Goal: Task Accomplishment & Management: Complete application form

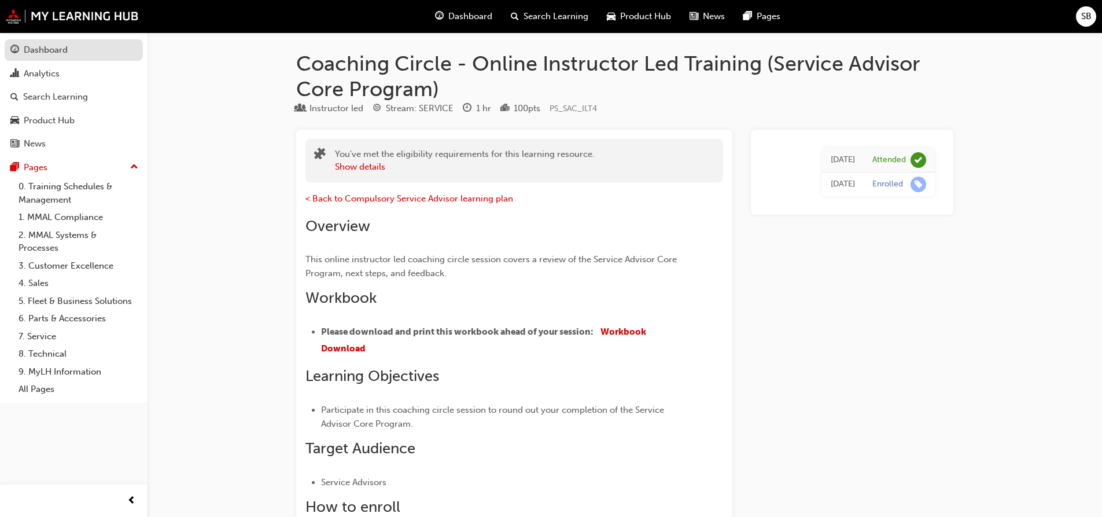
click at [45, 49] on div "Dashboard" at bounding box center [46, 49] width 44 height 13
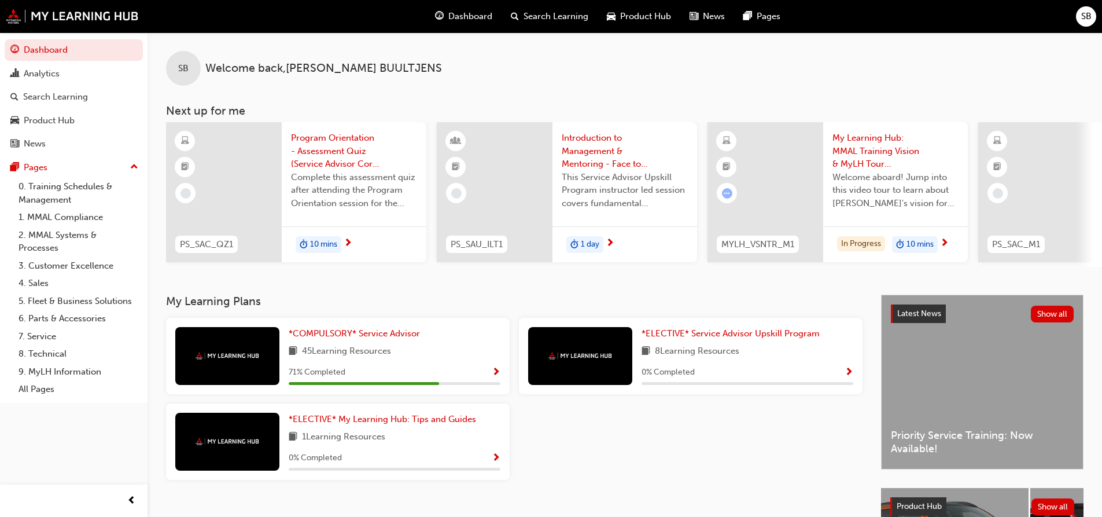
click at [376, 220] on div "Program Orientation - Assessment Quiz (Service Advisor Core Program) Complete t…" at bounding box center [354, 174] width 145 height 104
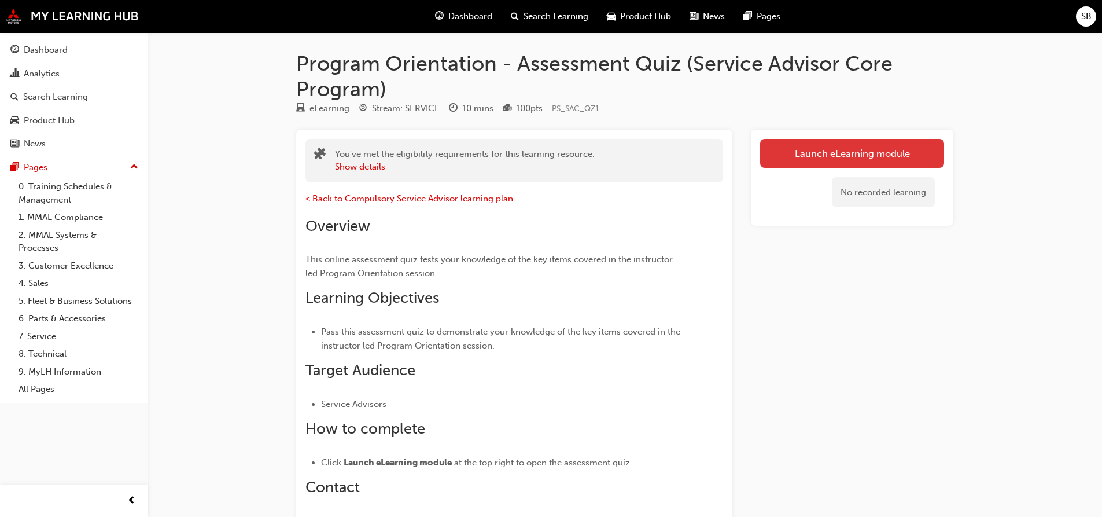
click at [801, 156] on link "Launch eLearning module" at bounding box center [852, 153] width 184 height 29
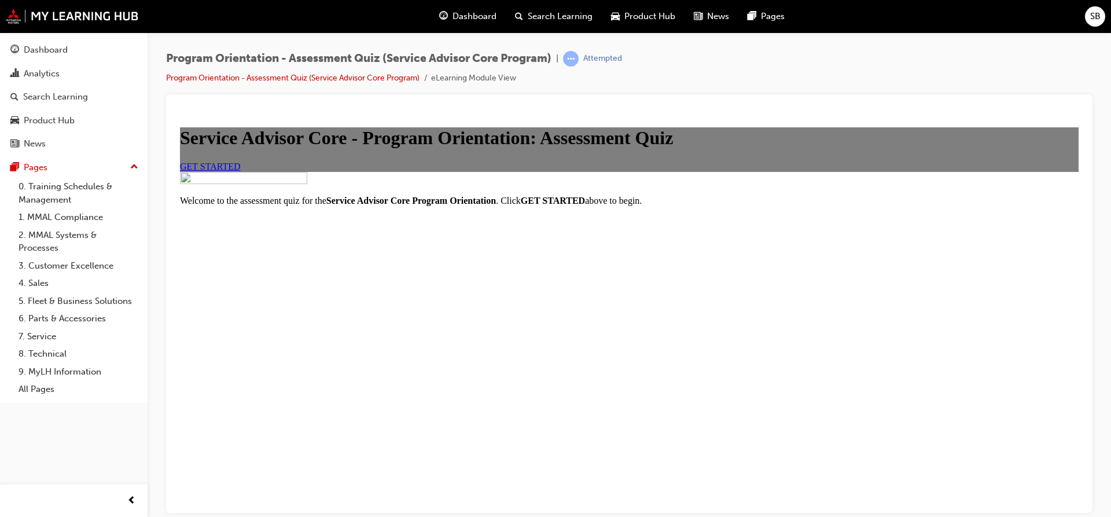
scroll to position [64, 0]
click at [241, 171] on span "GET STARTED" at bounding box center [210, 166] width 61 height 10
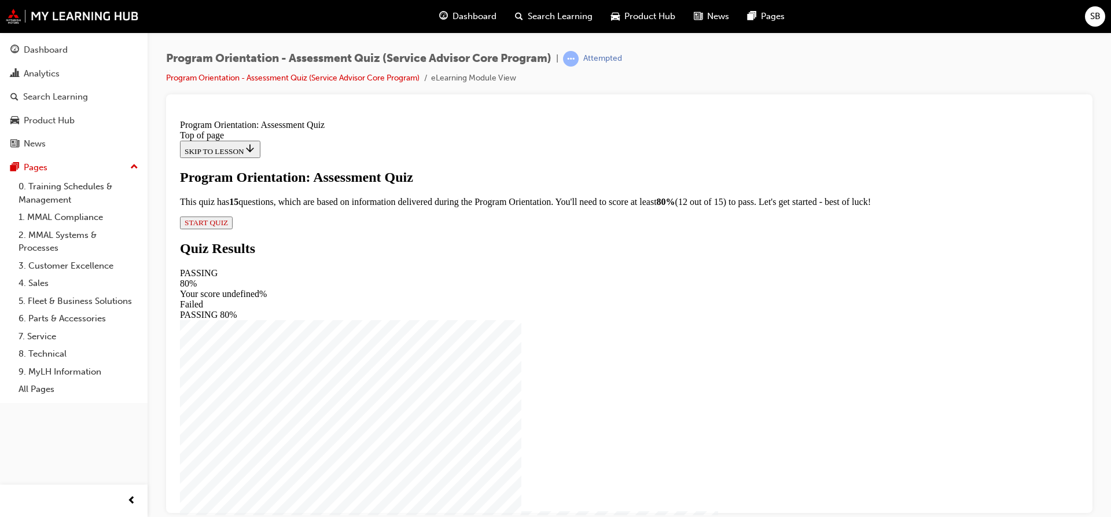
scroll to position [6, 0]
click at [228, 226] on span "START QUIZ" at bounding box center [206, 222] width 43 height 9
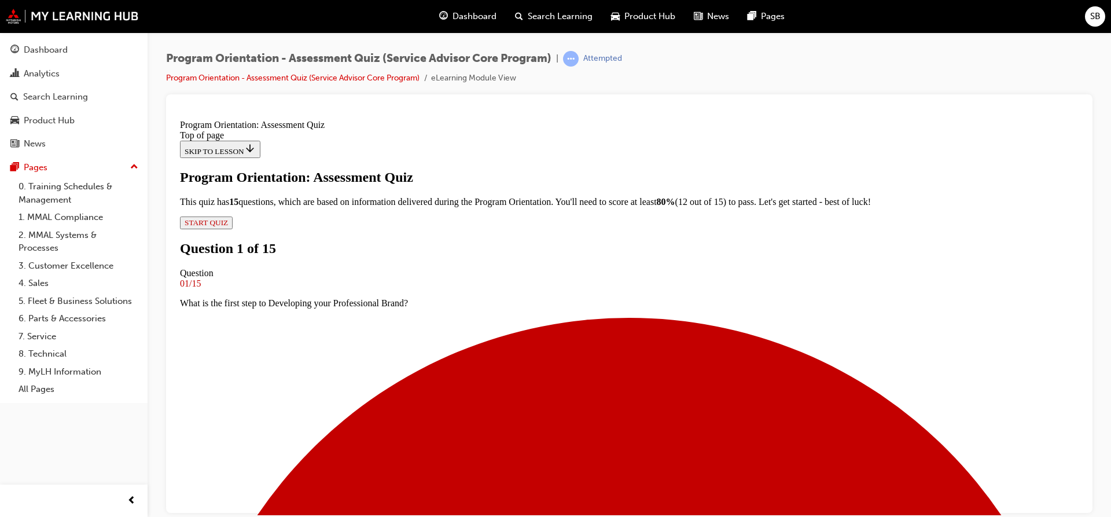
scroll to position [122, 0]
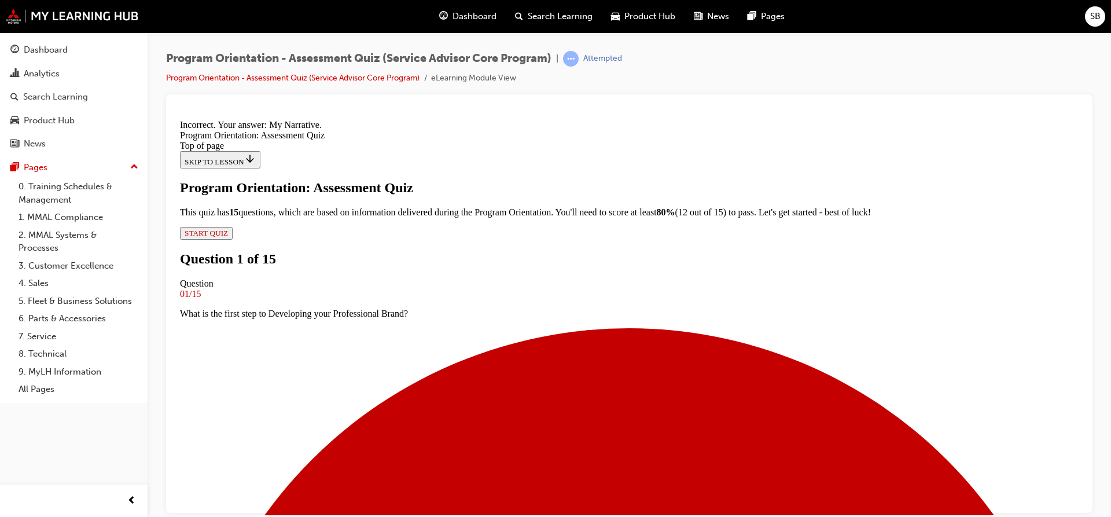
scroll to position [189, 0]
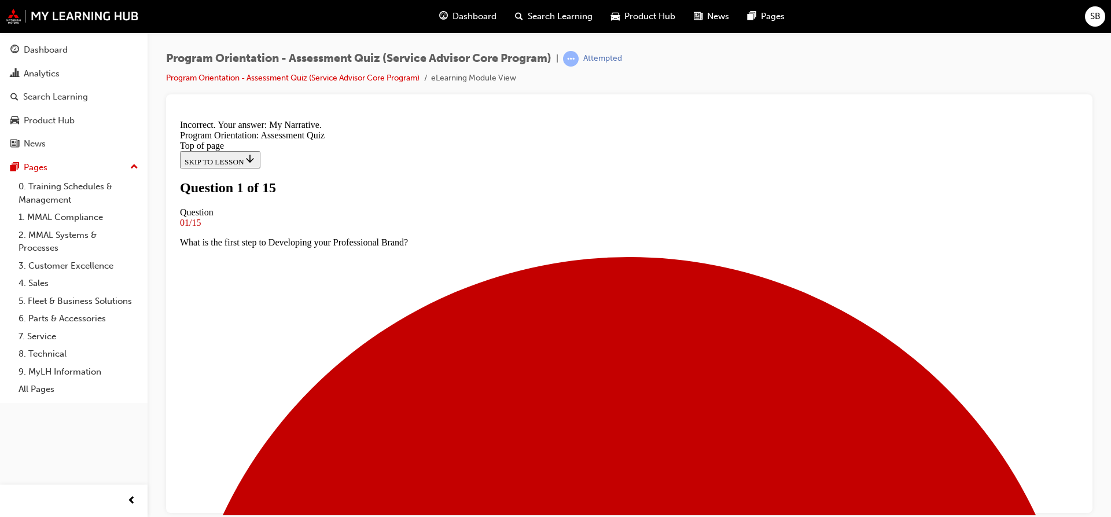
scroll to position [116, 0]
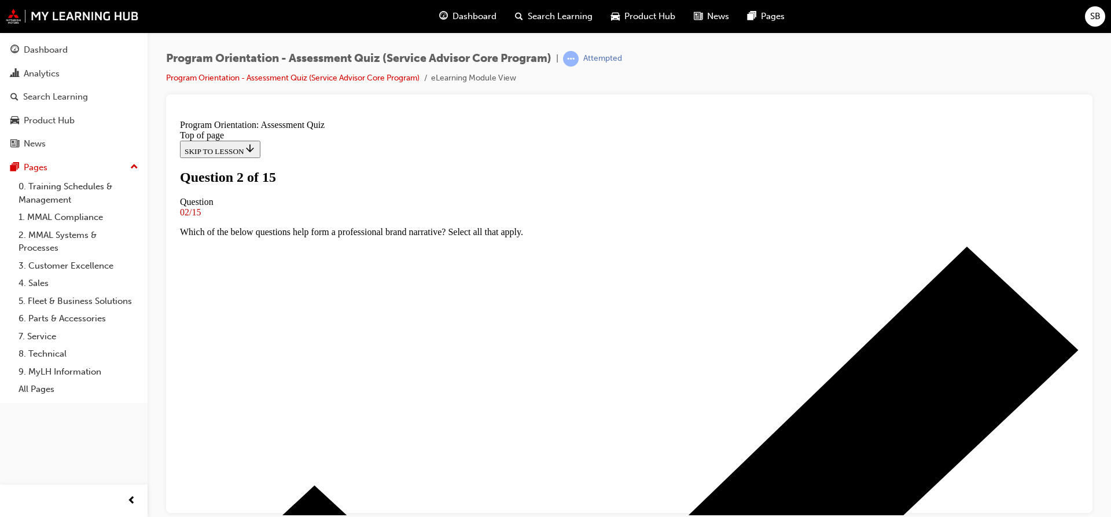
scroll to position [58, 0]
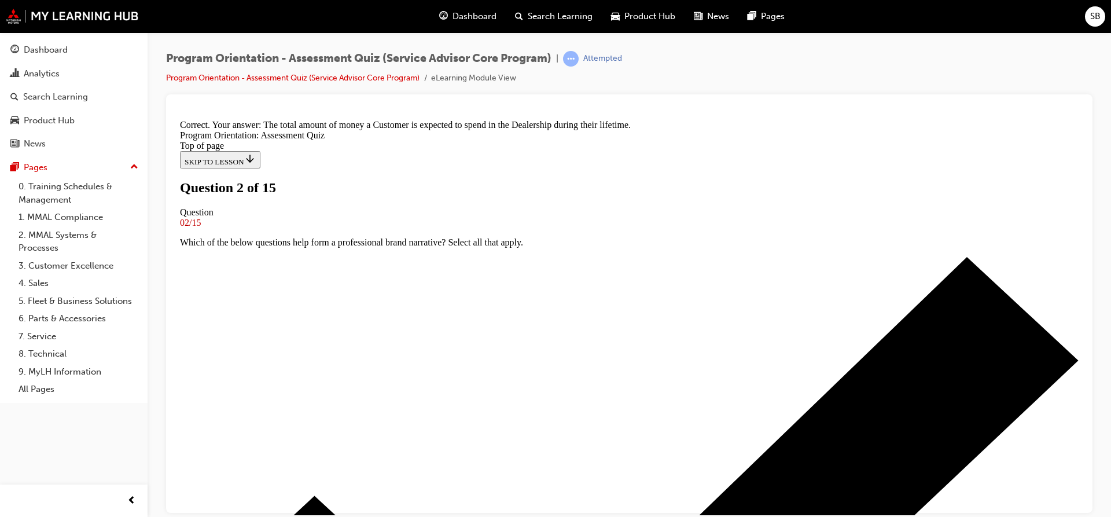
scroll to position [212, 0]
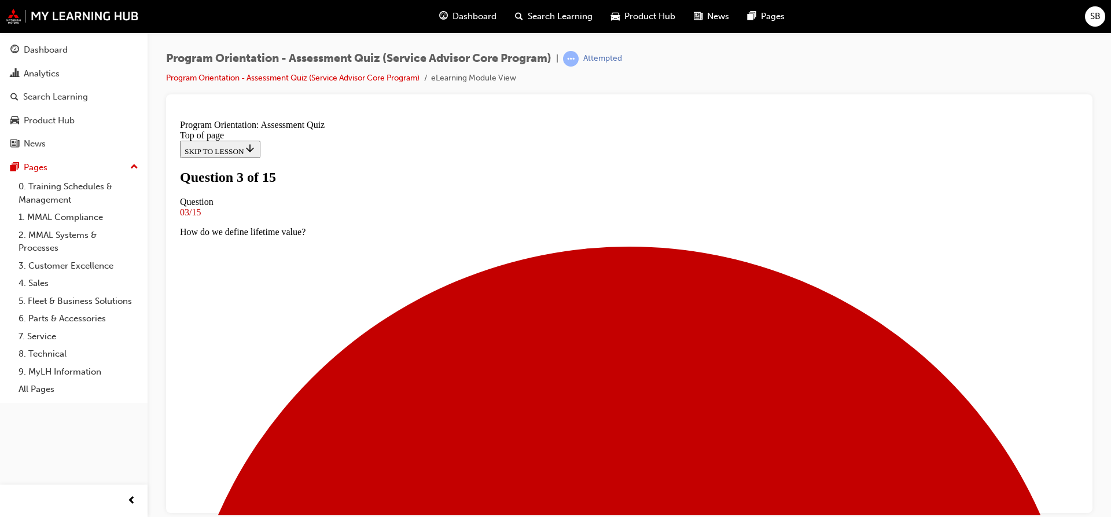
scroll to position [0, 0]
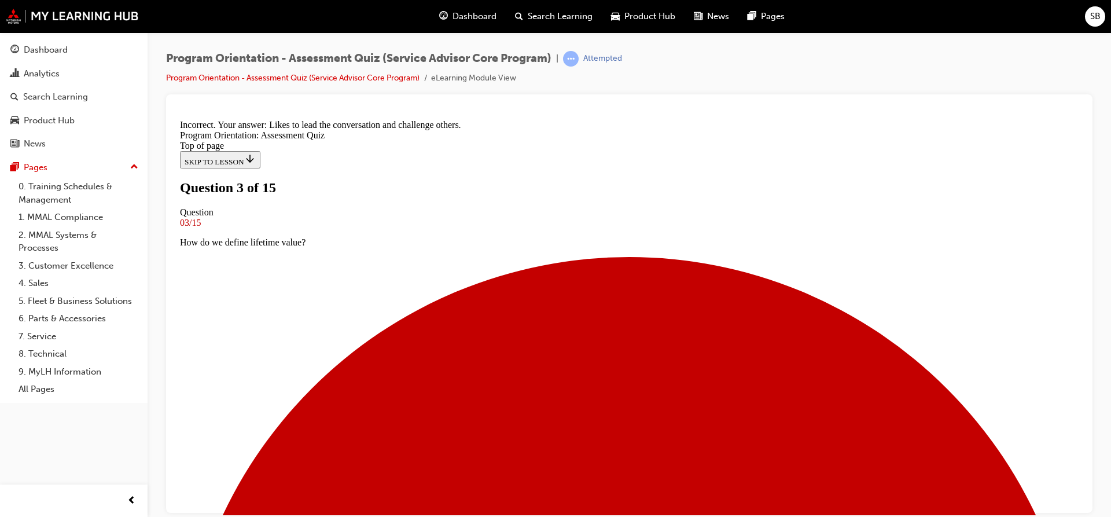
scroll to position [189, 0]
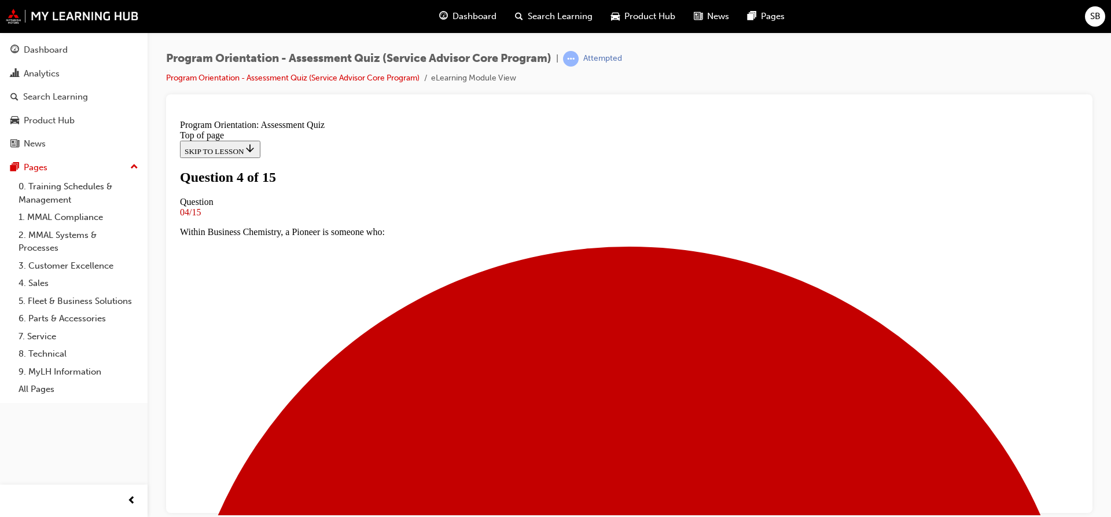
scroll to position [58, 0]
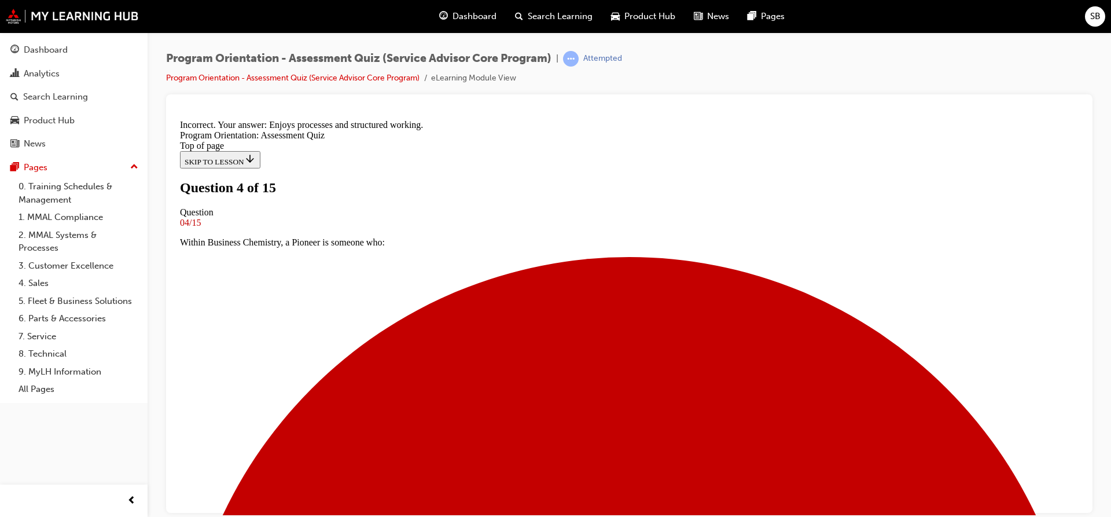
scroll to position [189, 0]
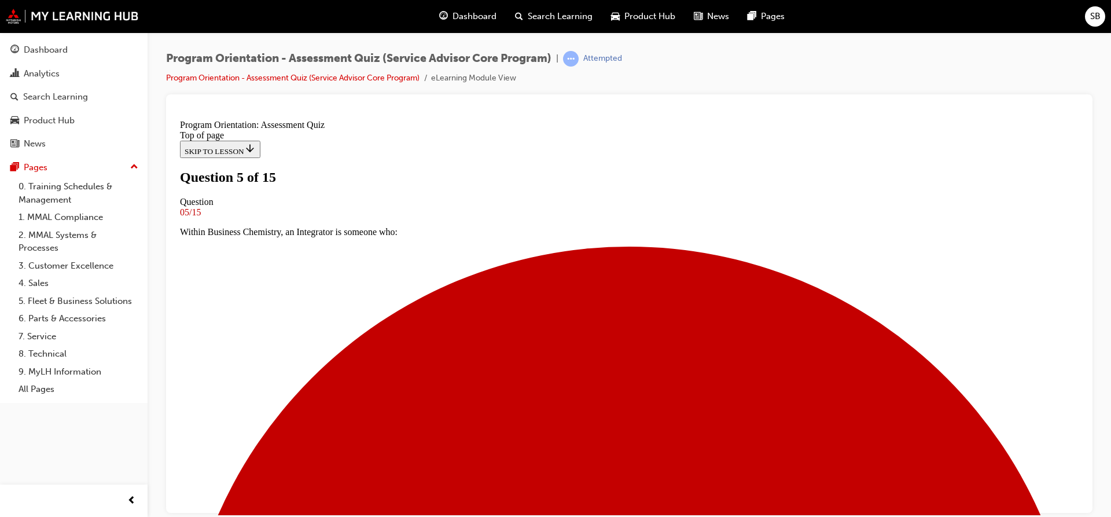
scroll to position [116, 0]
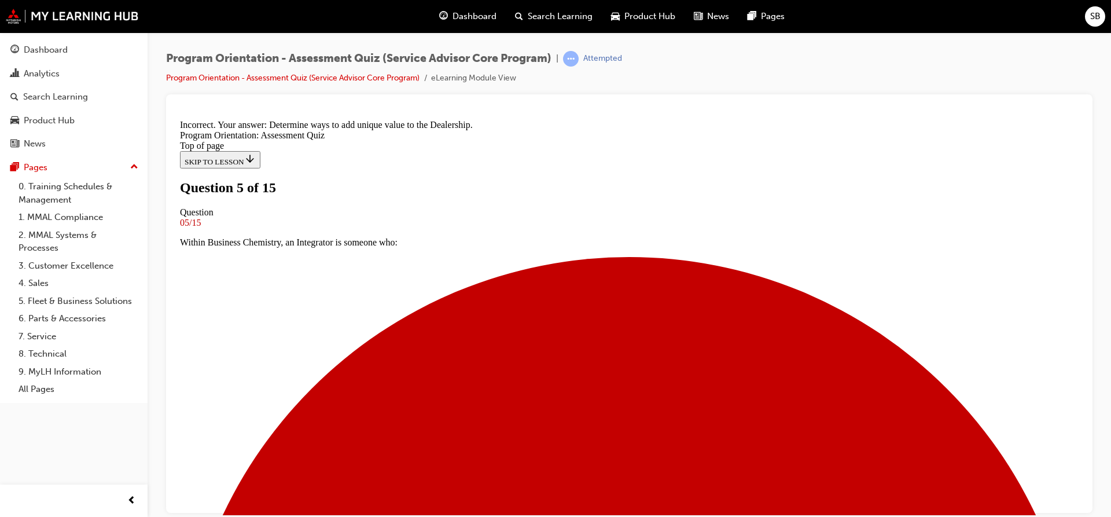
scroll to position [189, 0]
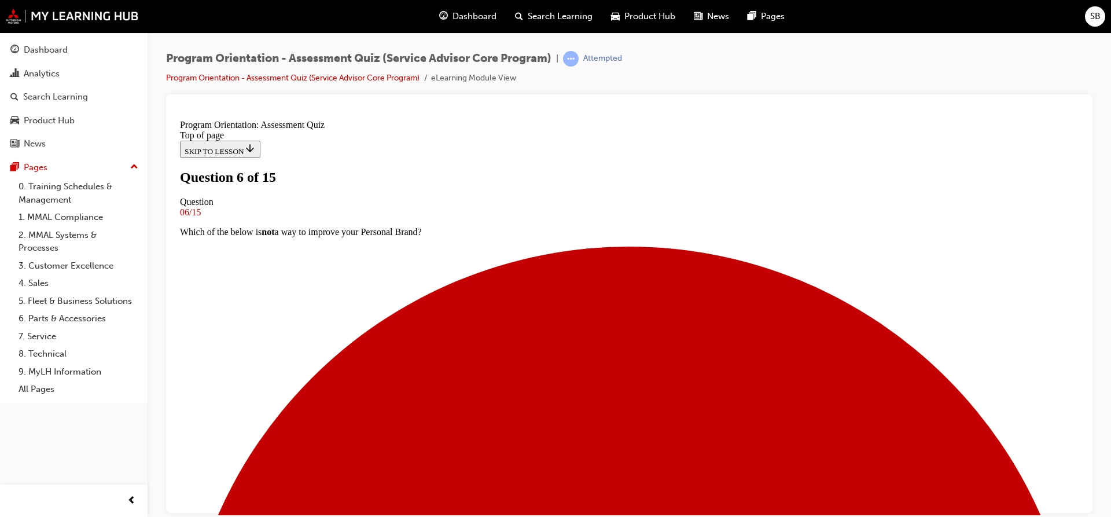
scroll to position [116, 0]
drag, startPoint x: 448, startPoint y: 360, endPoint x: 454, endPoint y: 370, distance: 11.6
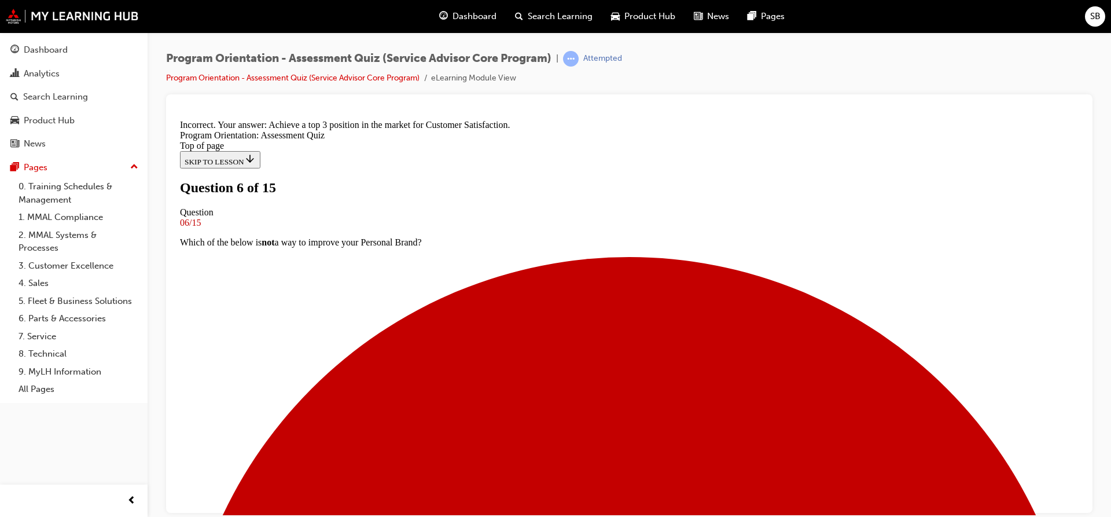
scroll to position [189, 0]
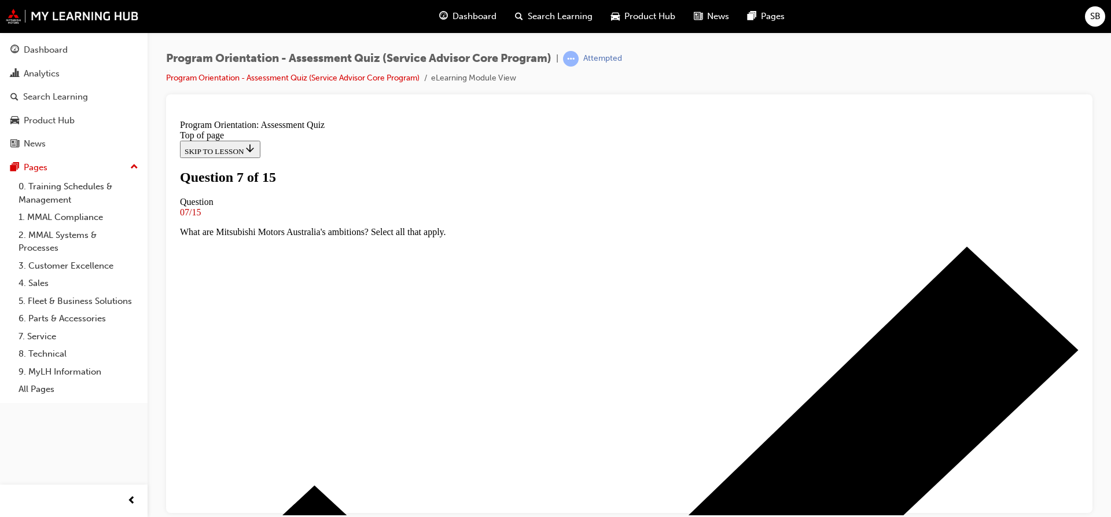
scroll to position [116, 0]
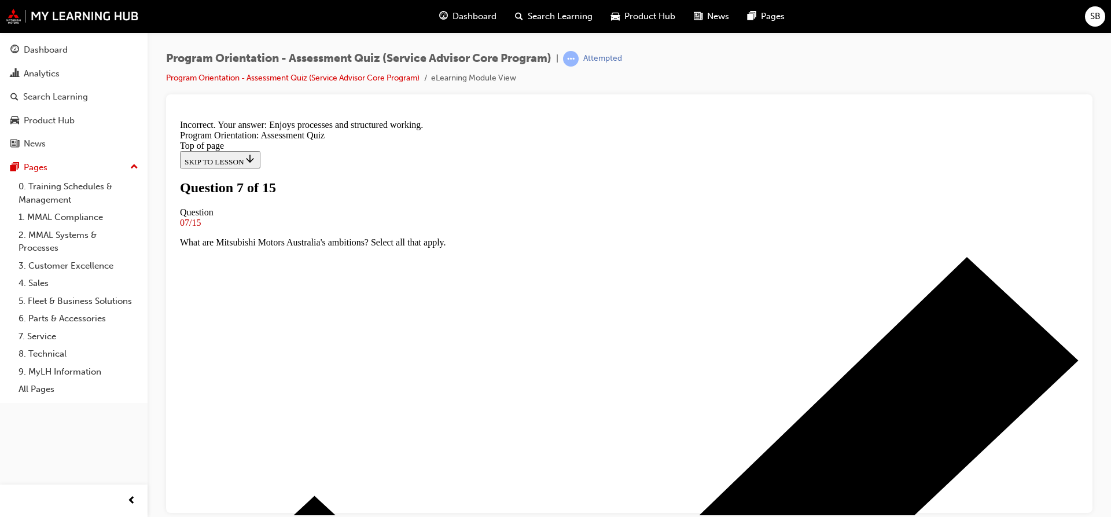
scroll to position [189, 0]
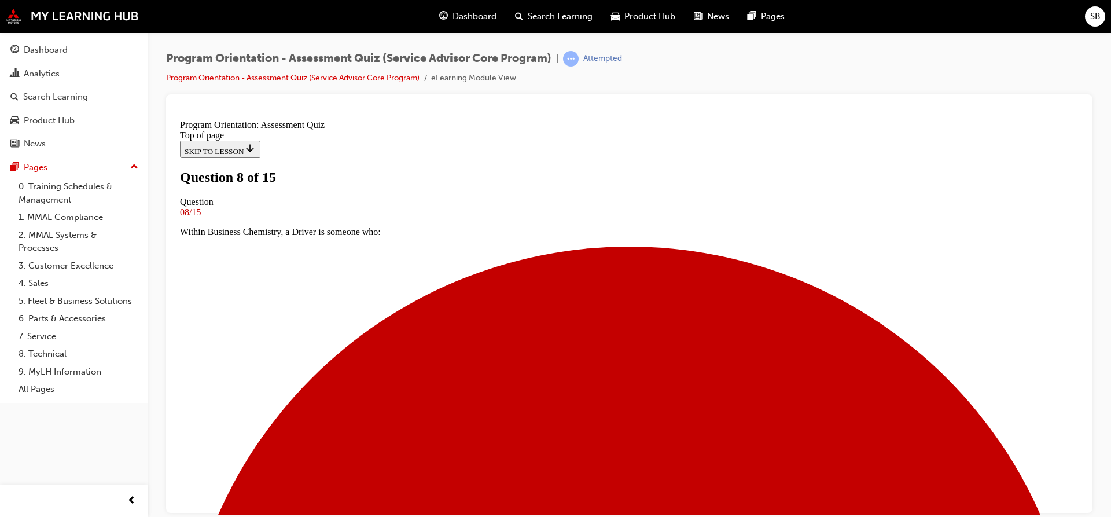
scroll to position [0, 0]
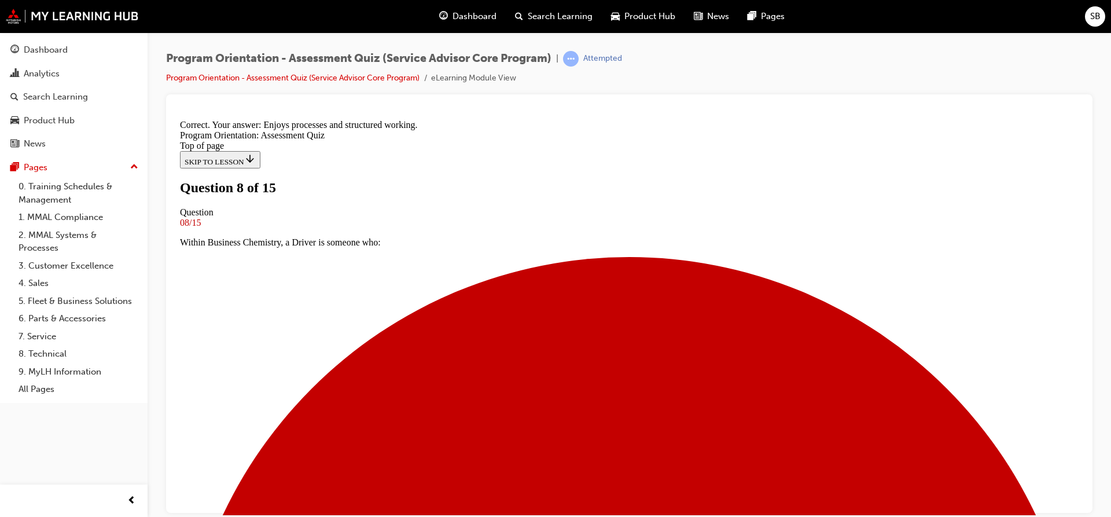
scroll to position [189, 0]
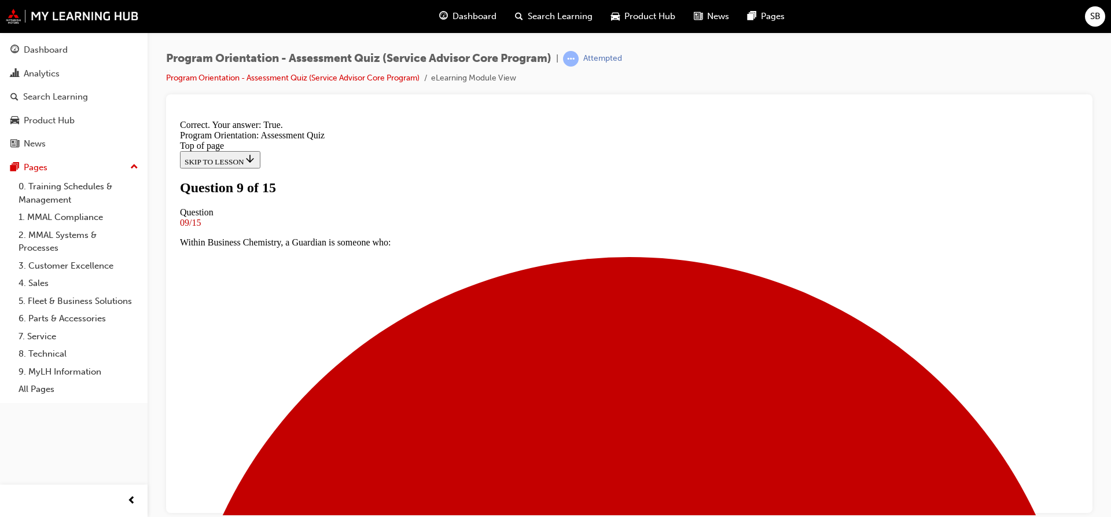
scroll to position [155, 0]
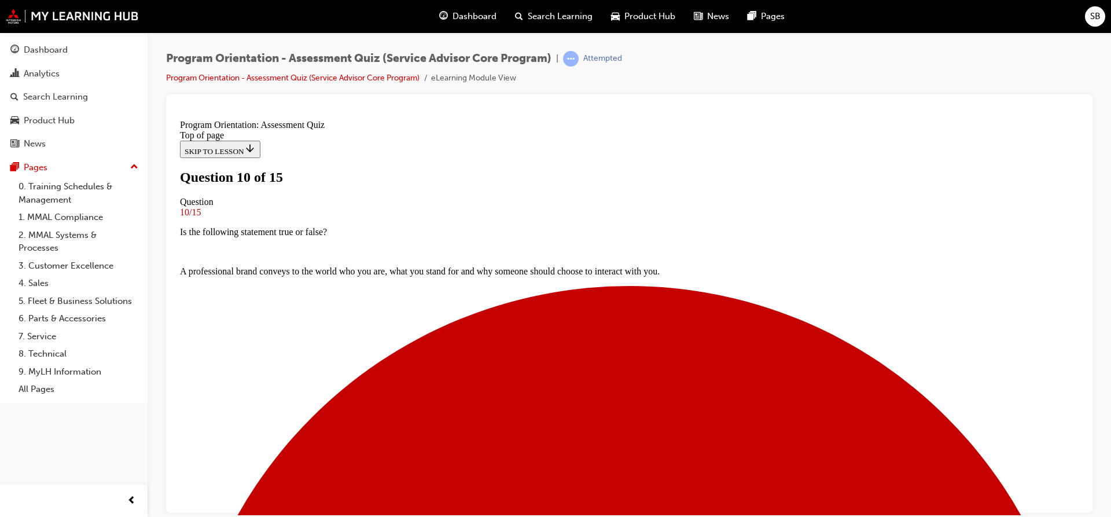
scroll to position [116, 0]
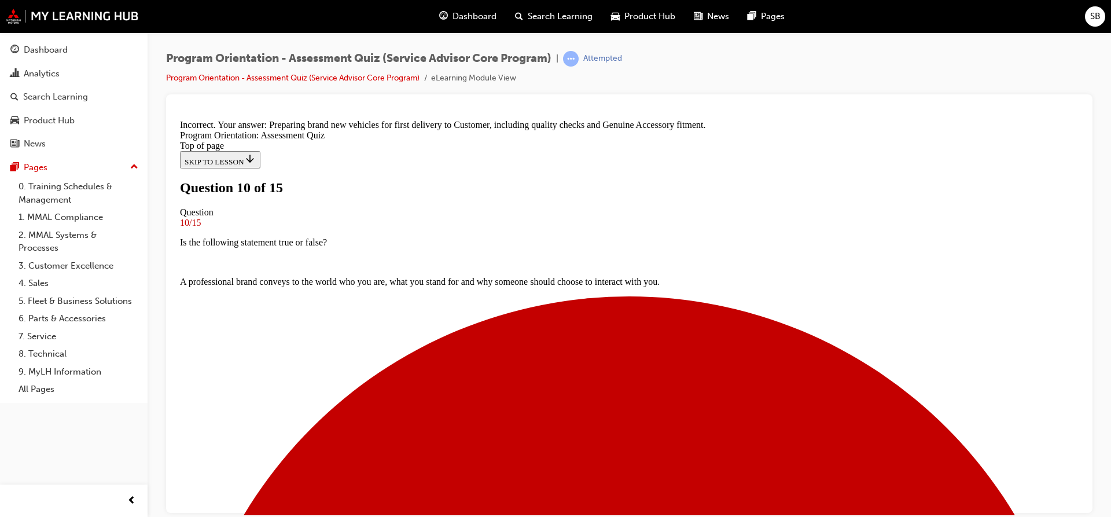
scroll to position [246, 0]
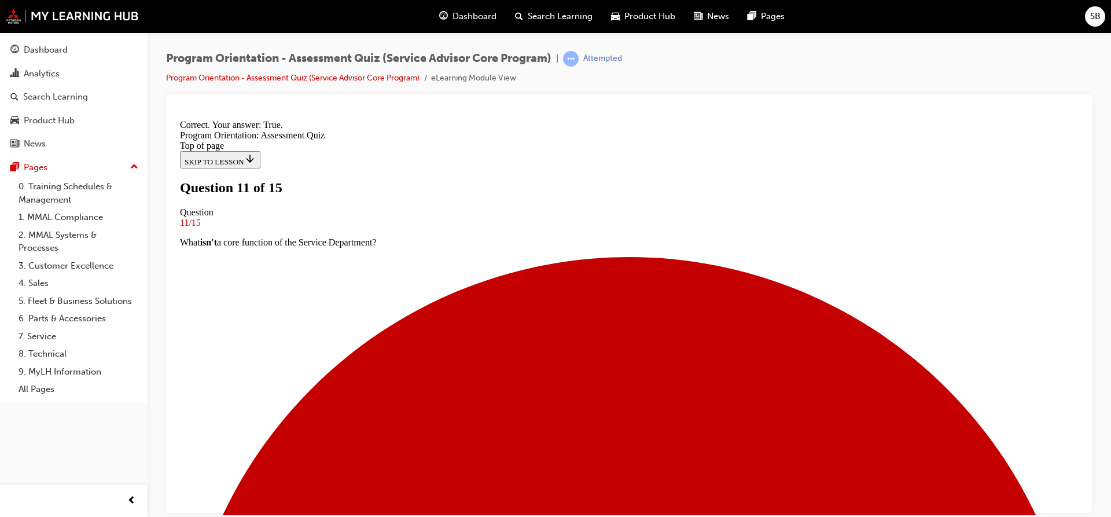
scroll to position [155, 0]
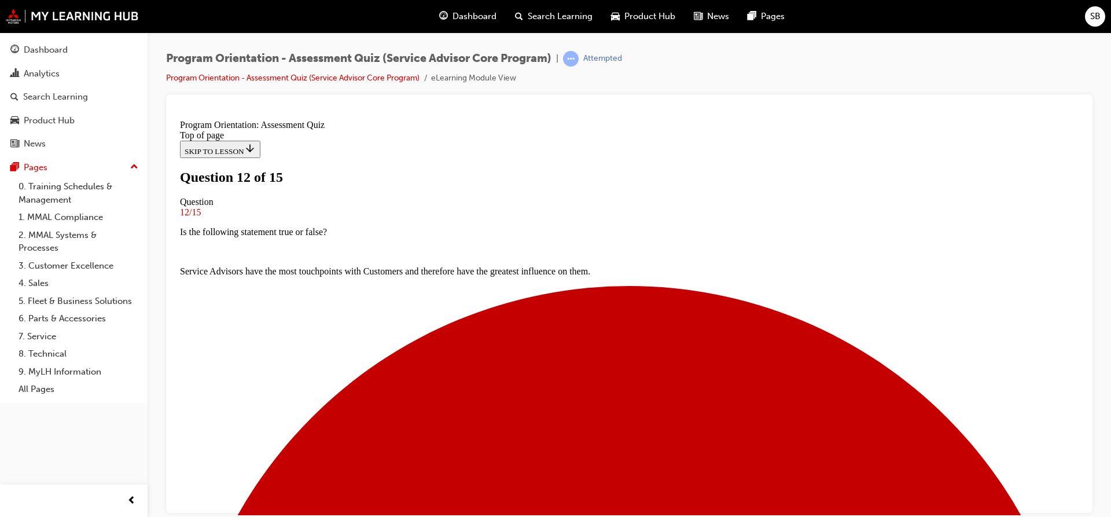
scroll to position [58, 0]
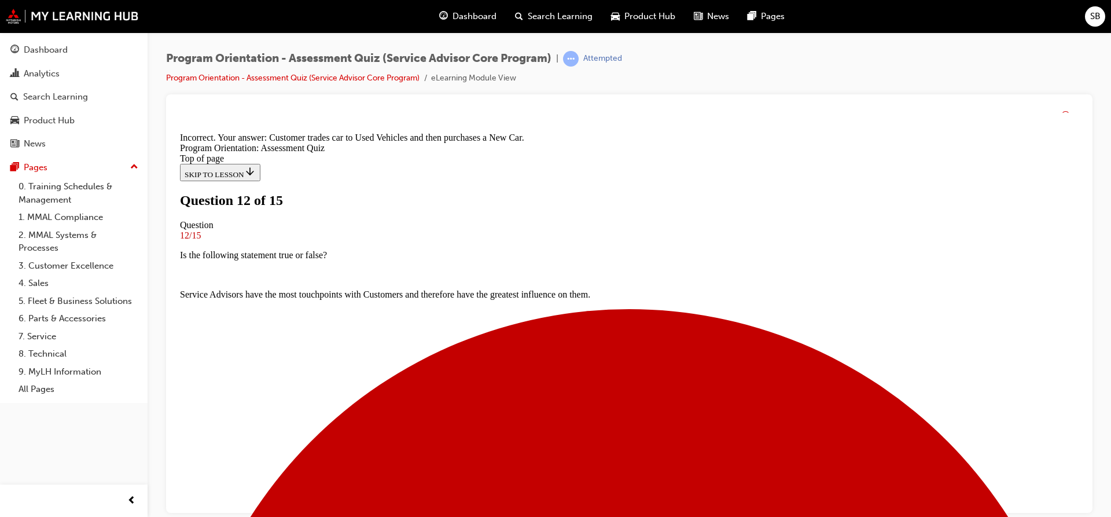
scroll to position [200, 0]
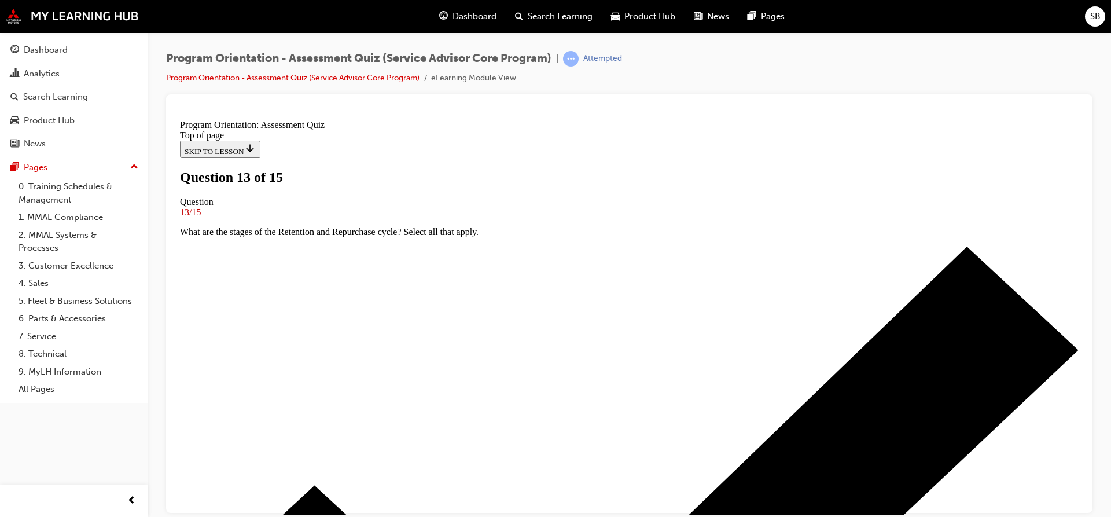
scroll to position [116, 0]
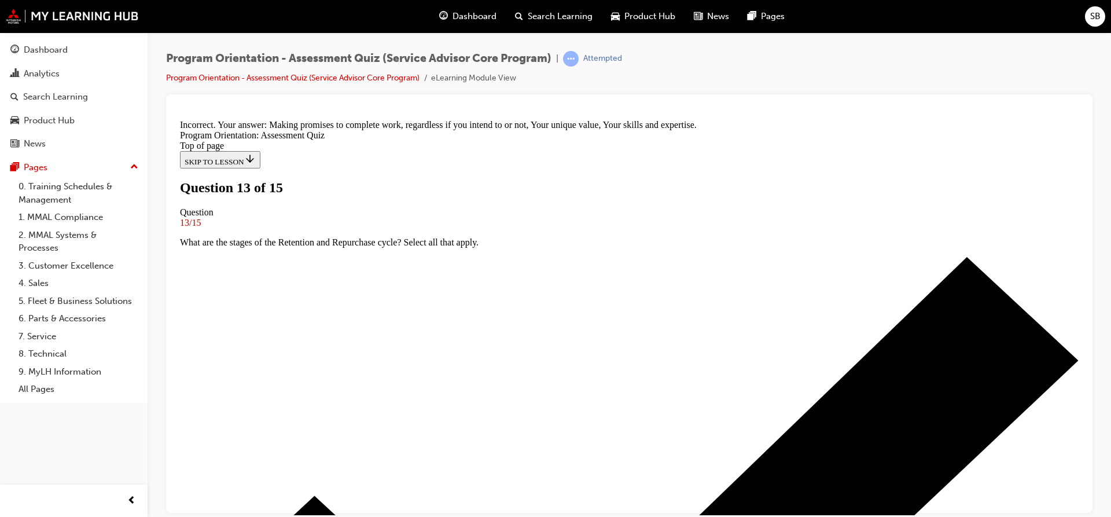
scroll to position [200, 0]
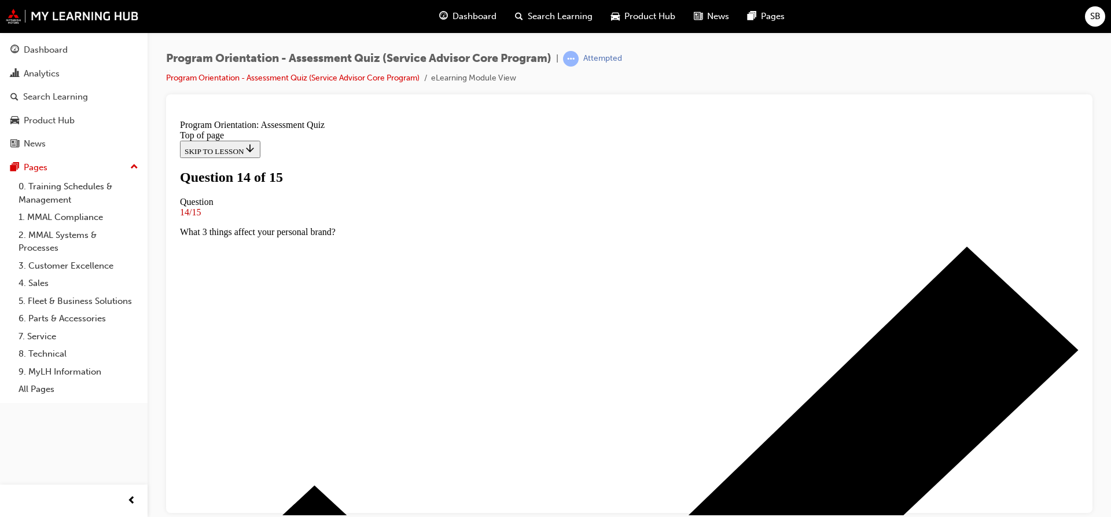
scroll to position [174, 0]
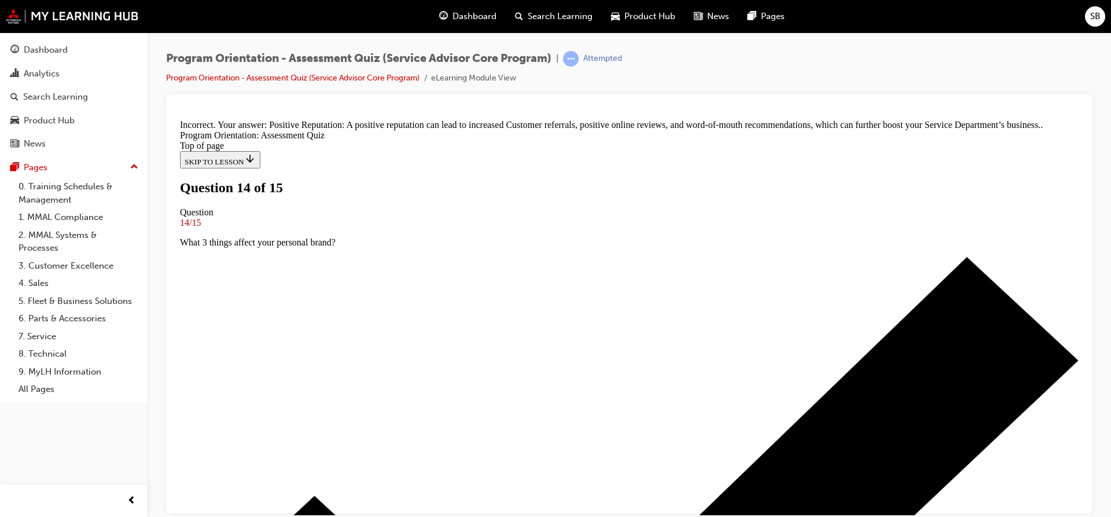
scroll to position [351, 0]
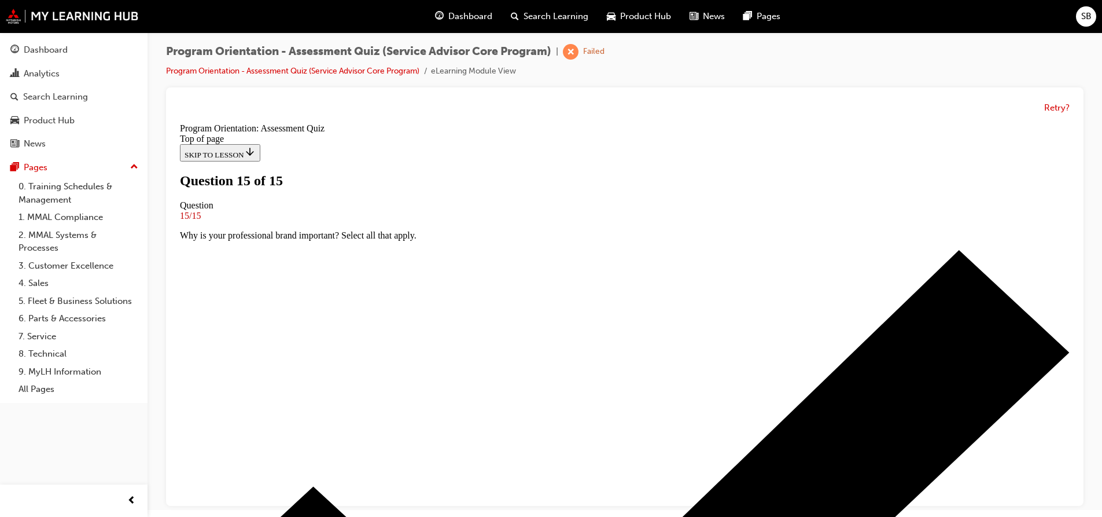
scroll to position [9, 0]
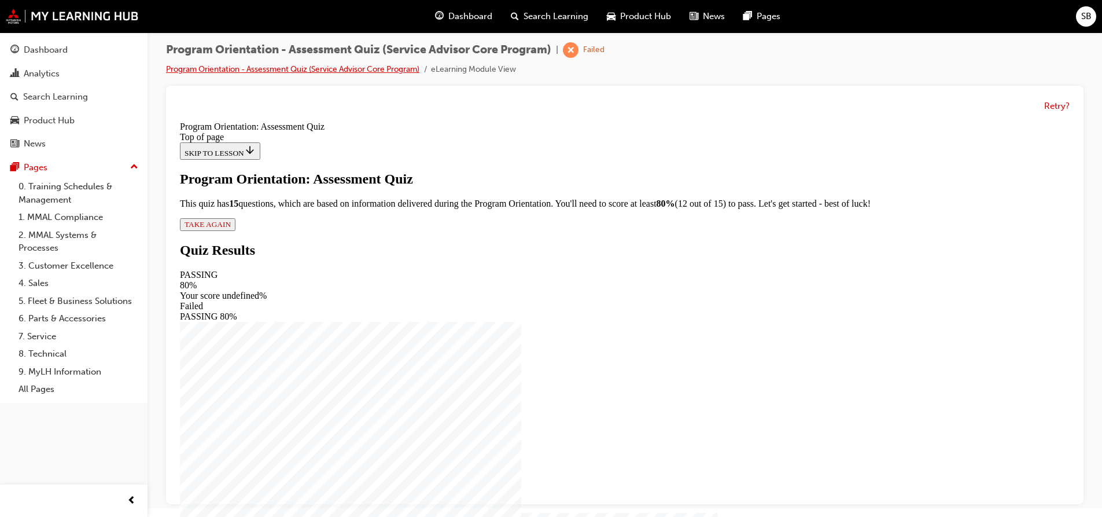
click at [343, 68] on link "Program Orientation - Assessment Quiz (Service Advisor Core Program)" at bounding box center [292, 69] width 253 height 10
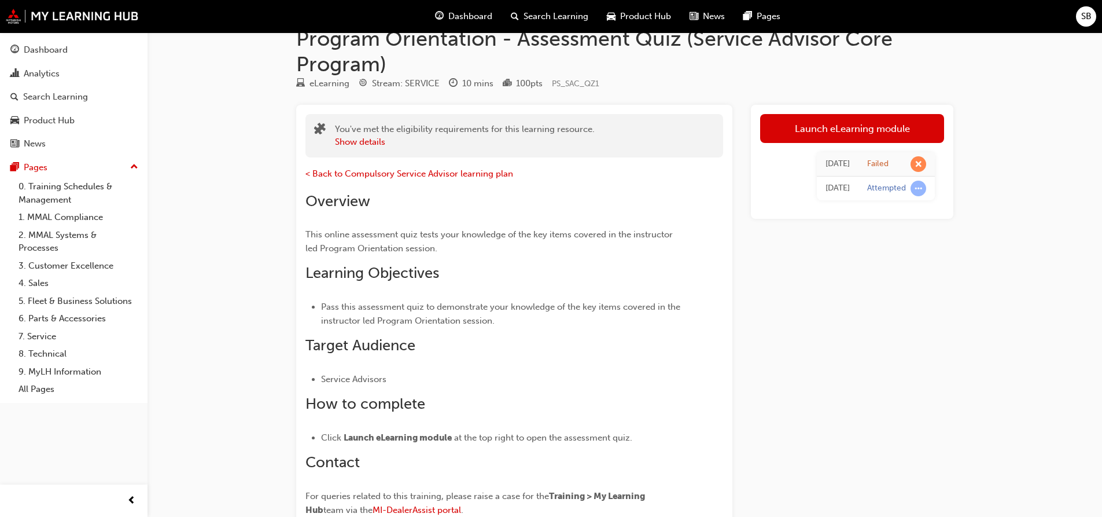
scroll to position [24, 0]
click at [407, 178] on span "< Back to Compulsory Service Advisor learning plan" at bounding box center [409, 175] width 208 height 10
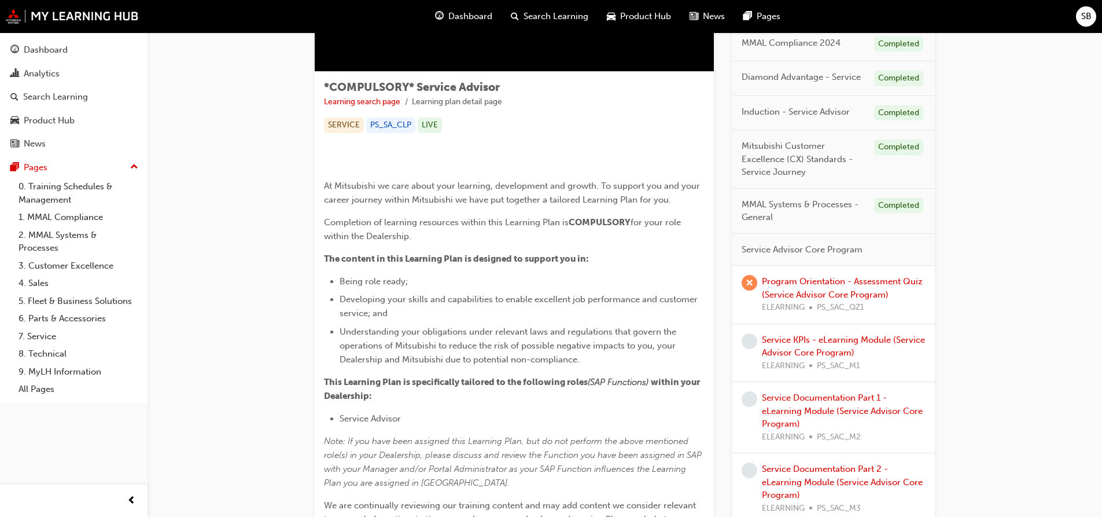
scroll to position [116, 0]
